Goal: Task Accomplishment & Management: Manage account settings

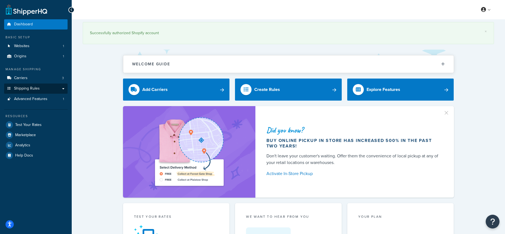
click at [36, 86] on span "Shipping Rules" at bounding box center [27, 88] width 26 height 5
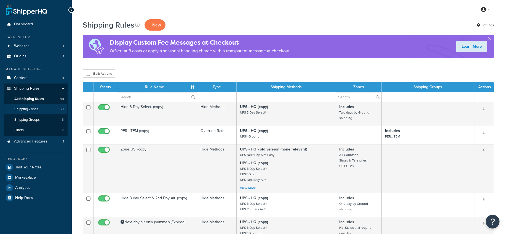
click at [26, 108] on span "Shipping Zones" at bounding box center [26, 109] width 24 height 5
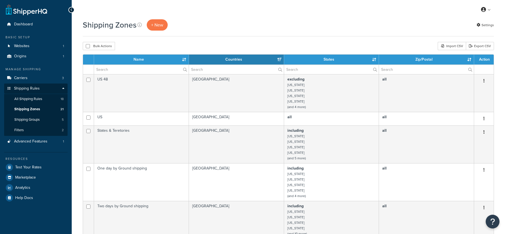
select select "15"
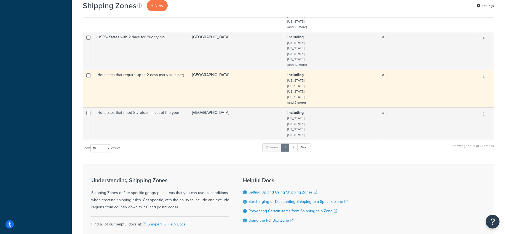
scroll to position [413, 0]
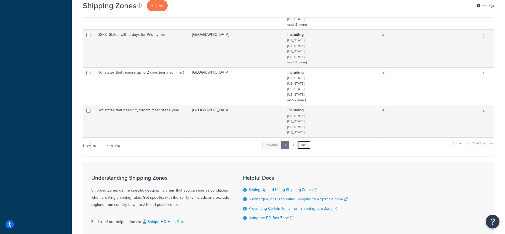
click at [307, 144] on link "Next" at bounding box center [304, 145] width 14 height 8
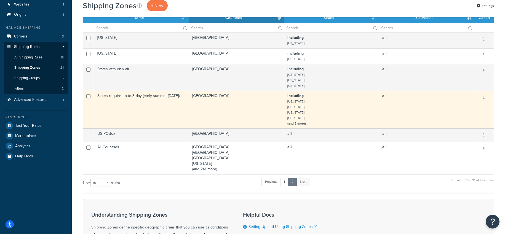
scroll to position [42, 0]
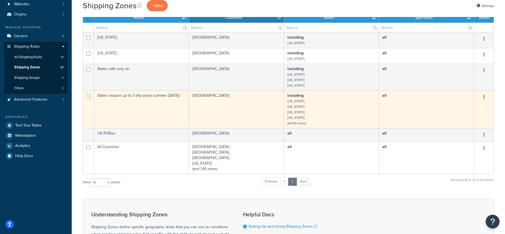
click at [304, 122] on small "(and 8 more)" at bounding box center [296, 123] width 18 height 5
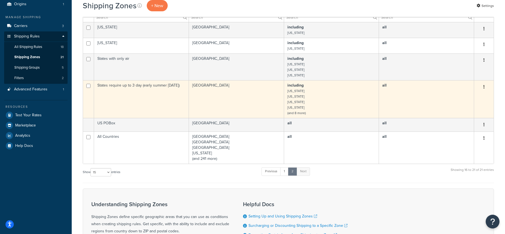
scroll to position [58, 0]
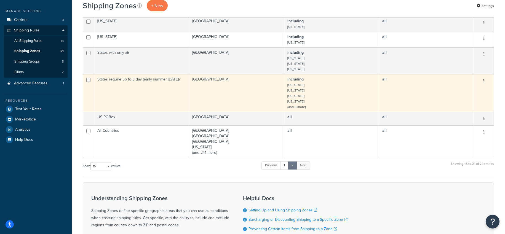
click at [160, 78] on td "States require up to 3 day (early summer 4/21/25)" at bounding box center [141, 93] width 95 height 38
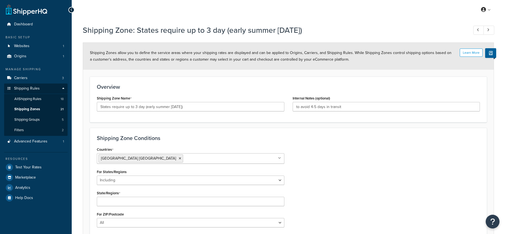
select select "including"
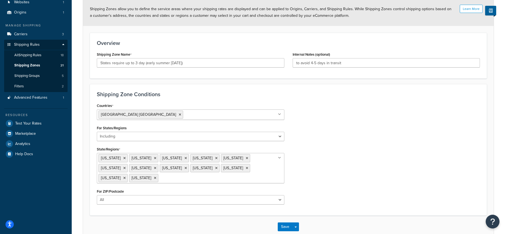
scroll to position [44, 0]
click at [285, 225] on button "Save" at bounding box center [285, 226] width 15 height 9
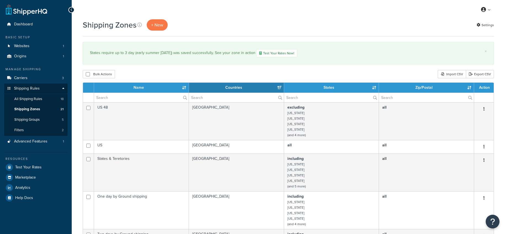
select select "15"
